Goal: Information Seeking & Learning: Learn about a topic

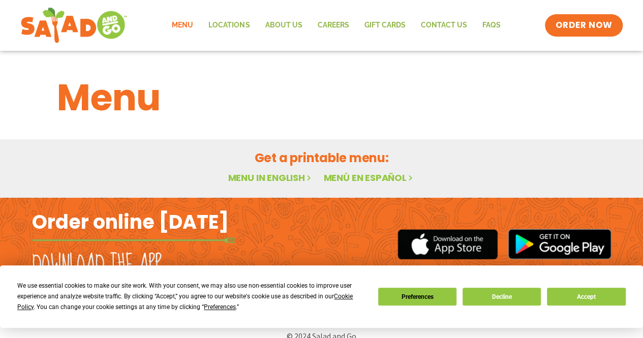
scroll to position [15, 0]
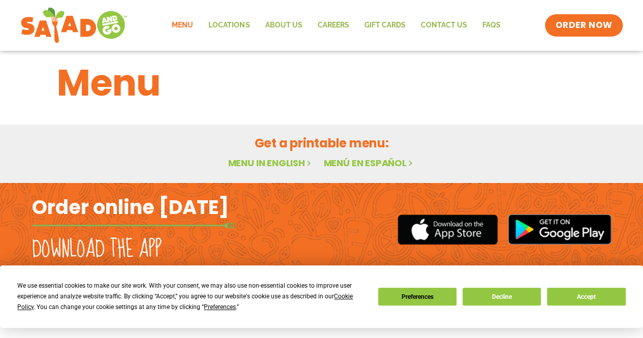
click at [271, 168] on link "Menu in English" at bounding box center [270, 163] width 85 height 13
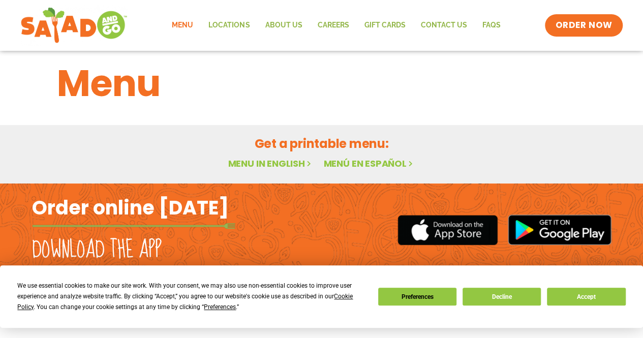
scroll to position [15, 0]
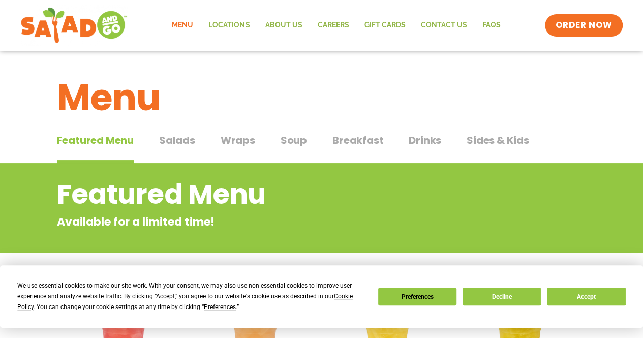
click at [184, 136] on span "Salads" at bounding box center [177, 140] width 36 height 15
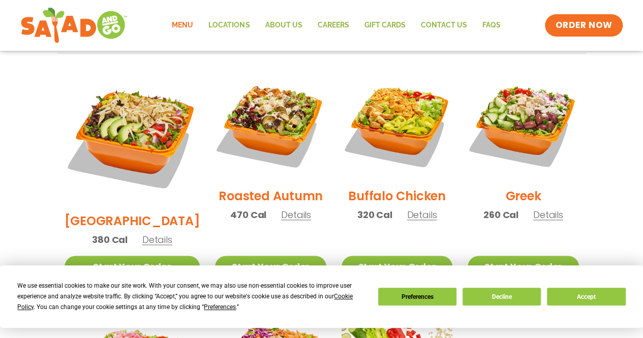
scroll to position [525, 0]
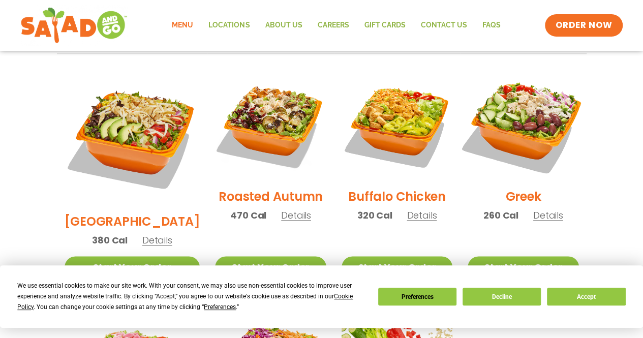
click at [531, 125] on img at bounding box center [523, 124] width 130 height 130
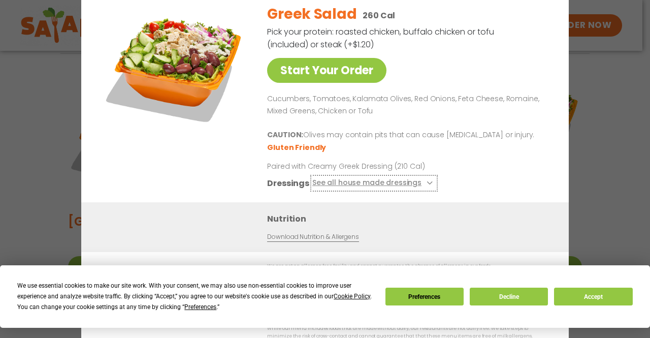
click at [421, 186] on button "See all house made dressings" at bounding box center [374, 183] width 123 height 13
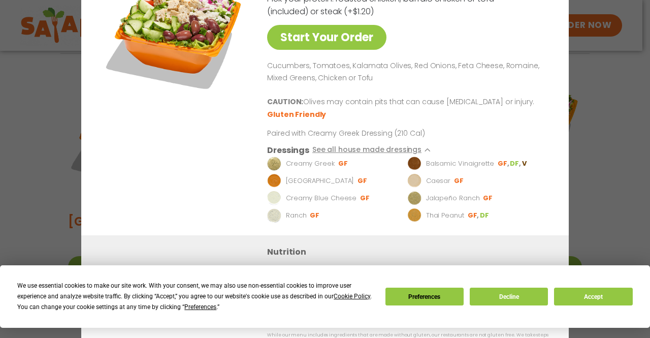
click at [473, 75] on p "Cucumbers, Tomatoes, Kalamata Olives, Red Onions, Feta Cheese, Romaine, Mixed G…" at bounding box center [405, 72] width 277 height 24
click at [639, 74] on div "Start Your Order Greek Salad 260 Cal Pick your protein: roasted chicken, buffal…" at bounding box center [325, 169] width 650 height 338
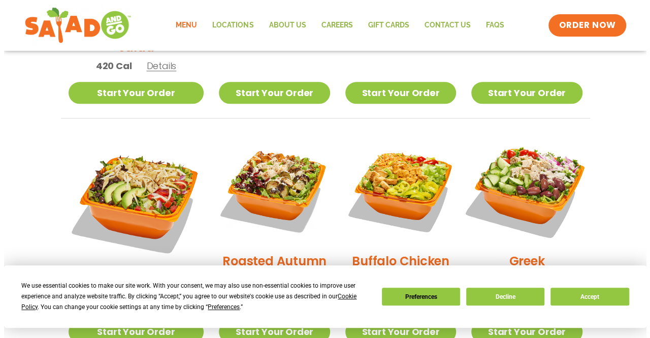
scroll to position [460, 0]
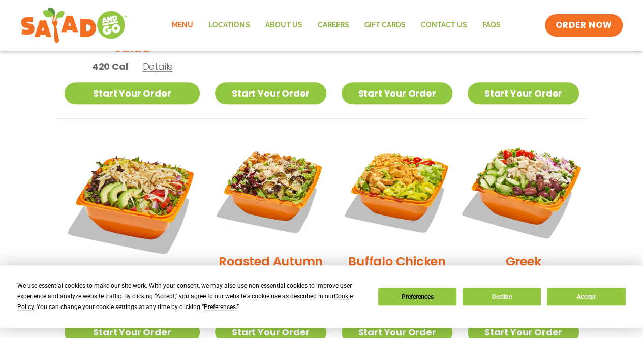
click at [522, 172] on img at bounding box center [523, 190] width 130 height 130
